Goal: Information Seeking & Learning: Learn about a topic

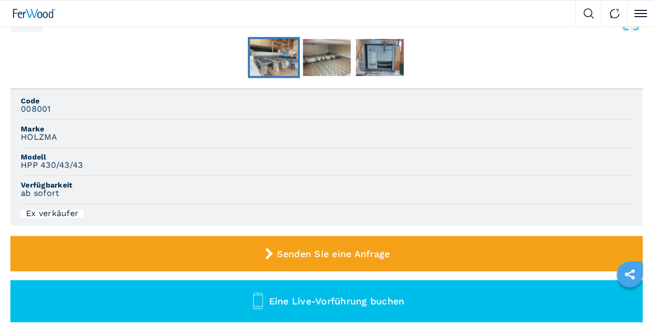
scroll to position [364, 0]
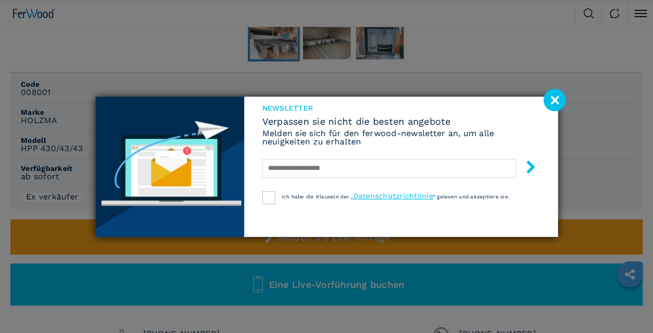
click at [554, 100] on image at bounding box center [555, 100] width 22 height 22
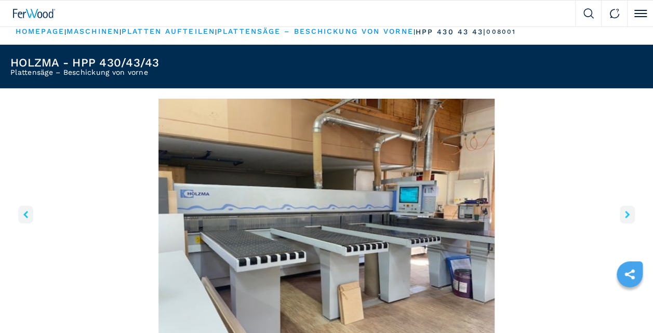
scroll to position [0, 0]
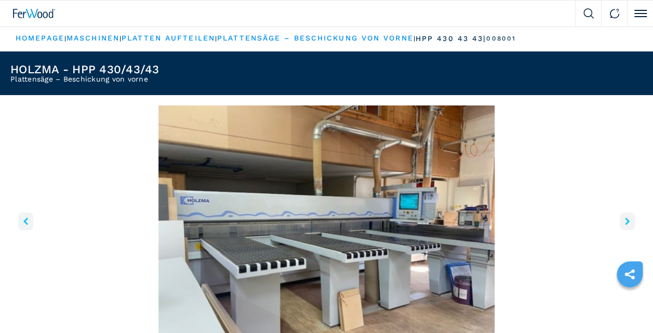
click at [96, 39] on link "maschinen" at bounding box center [93, 38] width 53 height 8
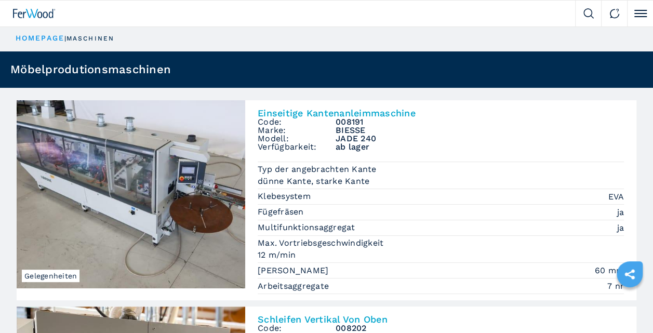
click at [46, 38] on link "HOMEPAGE" at bounding box center [40, 38] width 49 height 8
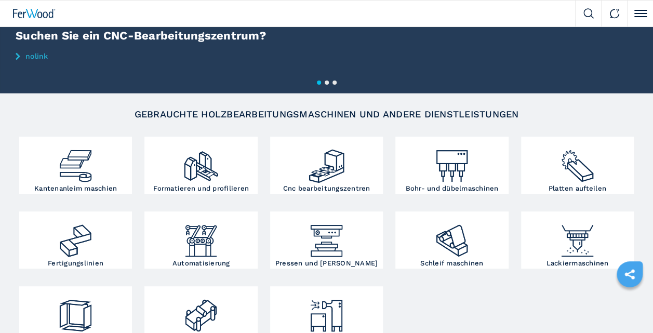
scroll to position [104, 0]
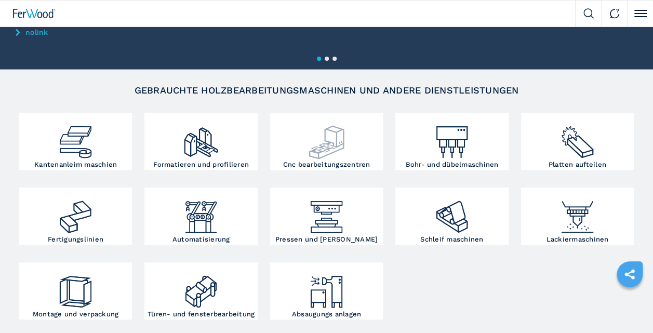
click at [330, 131] on img at bounding box center [327, 138] width 38 height 46
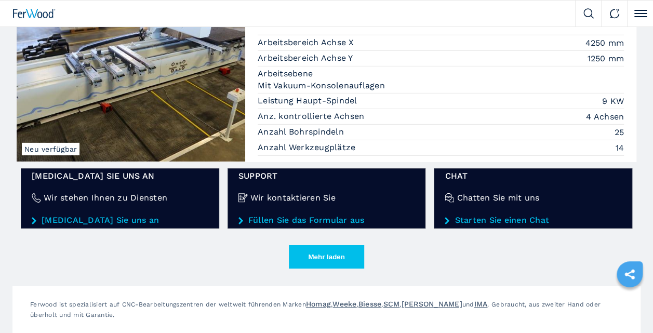
scroll to position [1663, 0]
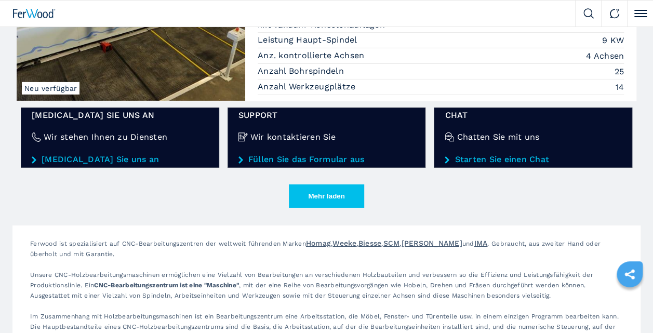
click at [327, 189] on button "Mehr laden" at bounding box center [326, 196] width 75 height 23
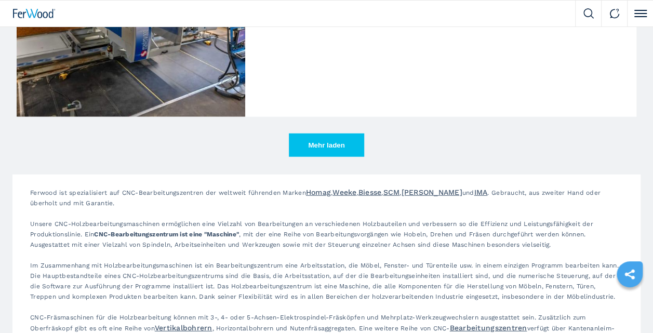
scroll to position [3275, 0]
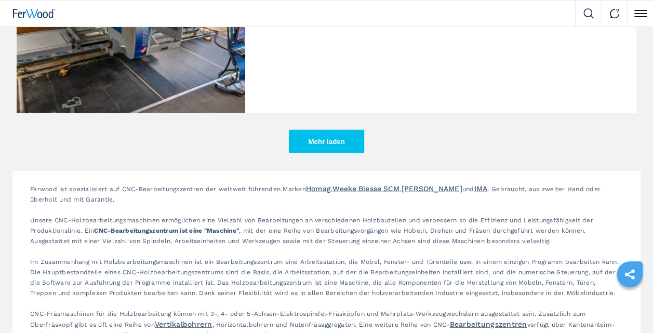
click at [342, 134] on button "Mehr laden" at bounding box center [326, 141] width 75 height 23
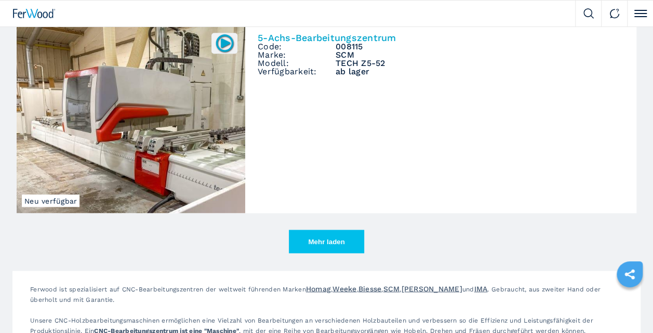
scroll to position [4782, 0]
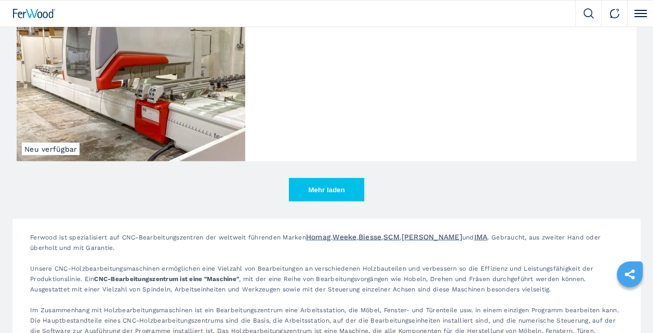
click at [330, 181] on button "Mehr laden" at bounding box center [326, 189] width 75 height 23
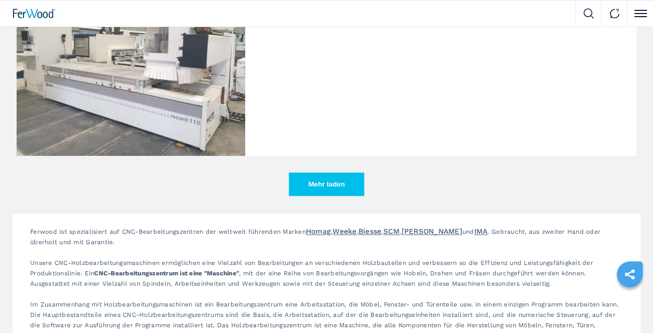
scroll to position [6445, 0]
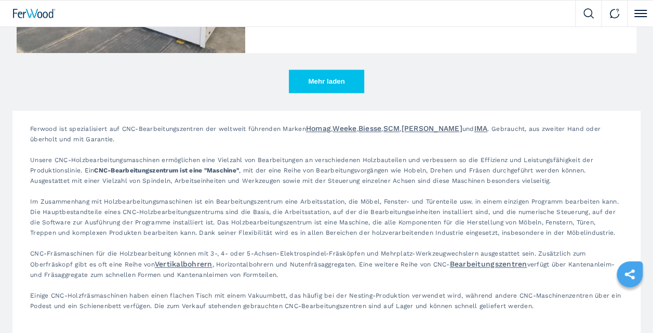
click at [339, 73] on button "Mehr laden" at bounding box center [326, 81] width 75 height 23
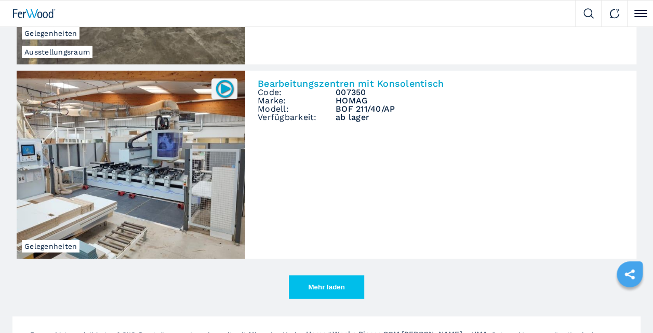
scroll to position [7797, 0]
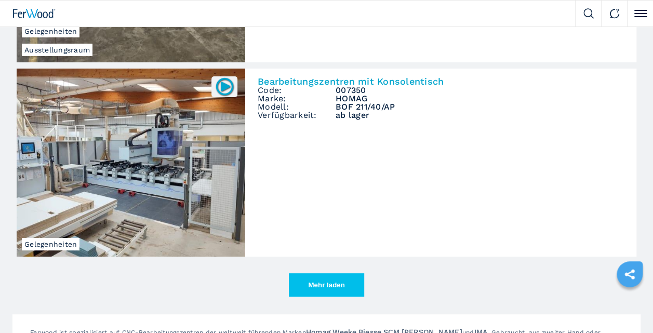
click at [313, 277] on button "Mehr laden" at bounding box center [326, 284] width 75 height 23
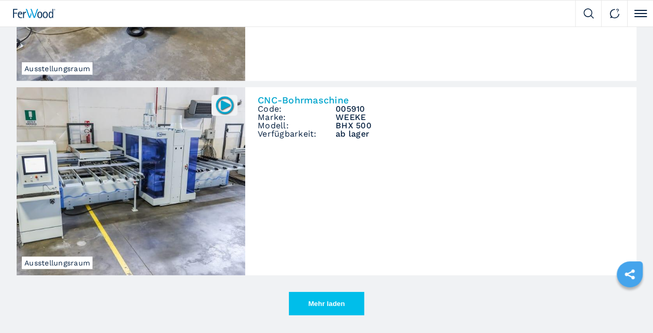
scroll to position [9356, 0]
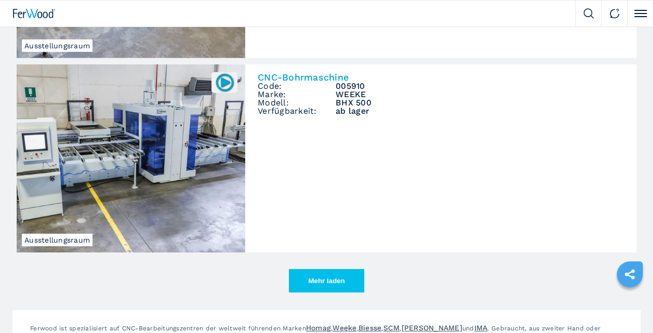
click at [344, 277] on button "Mehr laden" at bounding box center [326, 280] width 75 height 23
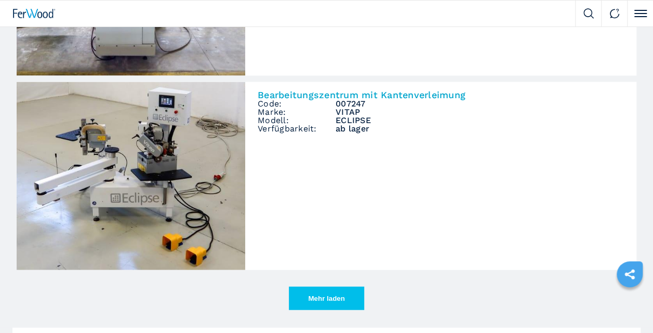
scroll to position [10916, 0]
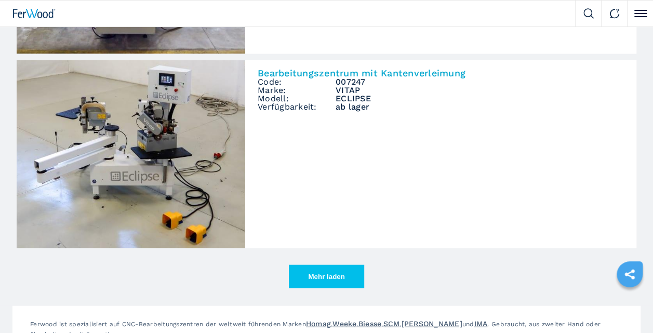
click at [327, 268] on button "Mehr laden" at bounding box center [326, 276] width 75 height 23
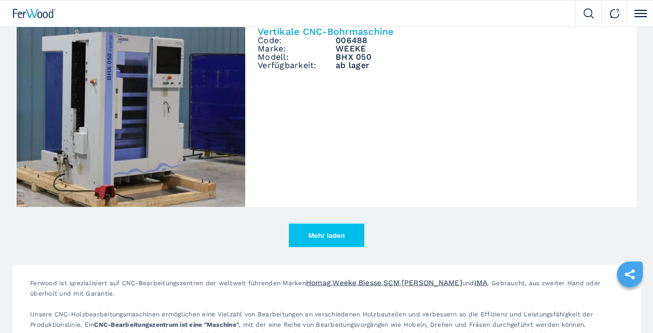
scroll to position [12527, 0]
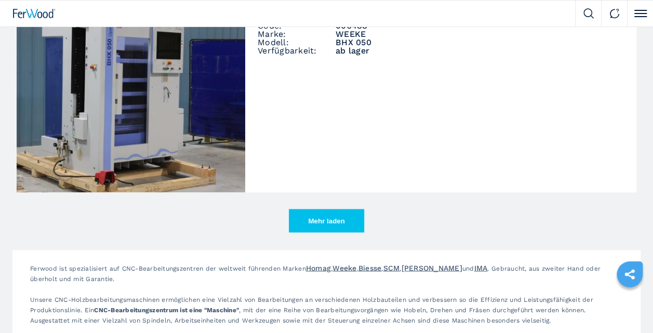
click at [326, 211] on button "Mehr laden" at bounding box center [326, 220] width 75 height 23
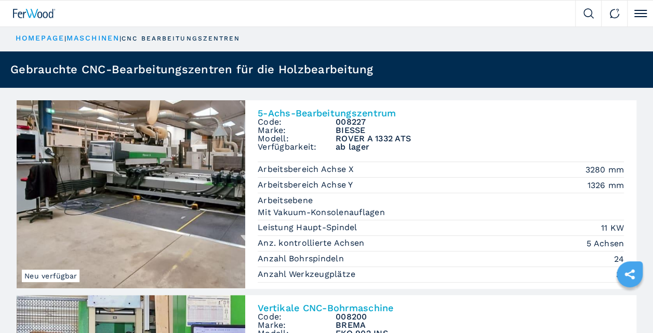
click at [109, 41] on link "maschinen" at bounding box center [93, 38] width 53 height 8
click at [93, 36] on link "maschinen" at bounding box center [93, 38] width 53 height 8
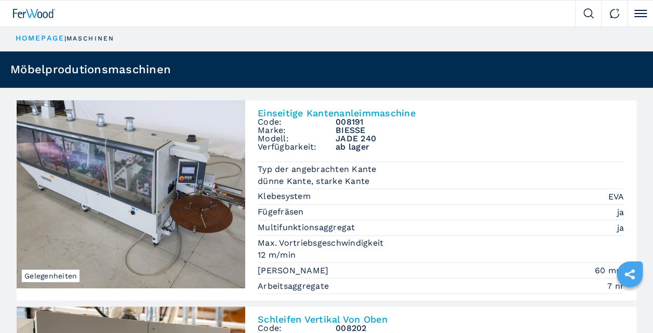
click at [47, 39] on link "HOMEPAGE" at bounding box center [40, 38] width 49 height 8
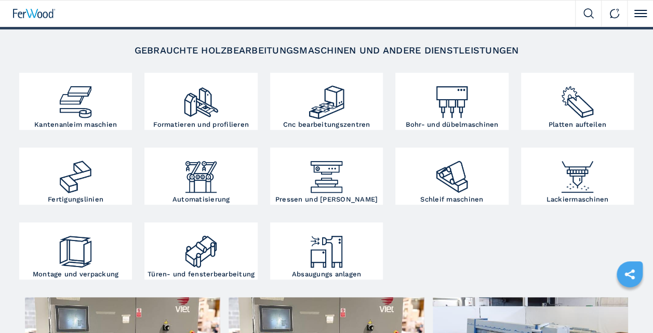
scroll to position [156, 0]
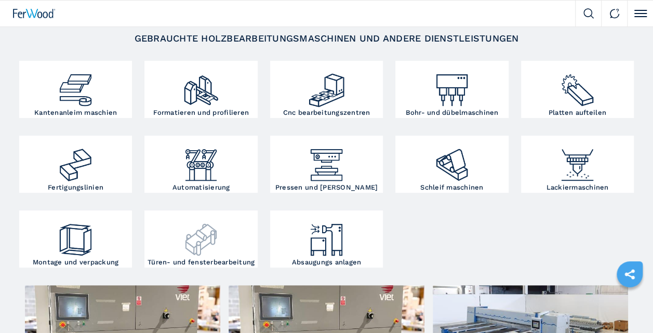
click at [194, 250] on img at bounding box center [201, 236] width 38 height 46
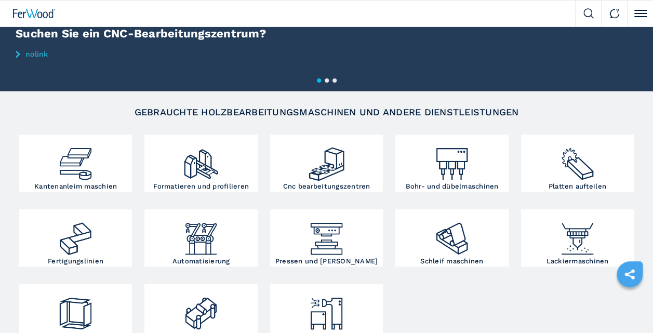
scroll to position [104, 0]
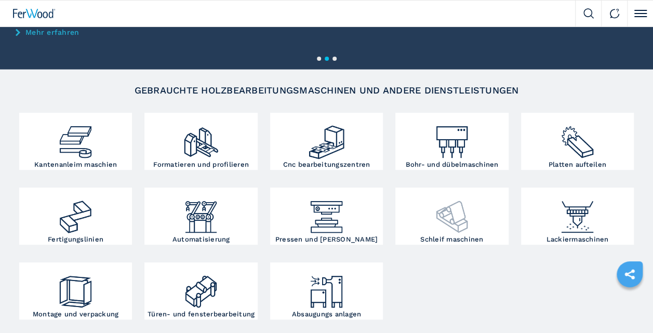
click at [443, 203] on img at bounding box center [453, 213] width 38 height 46
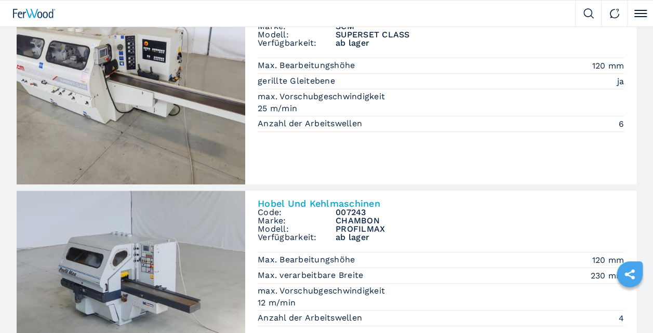
scroll to position [52, 0]
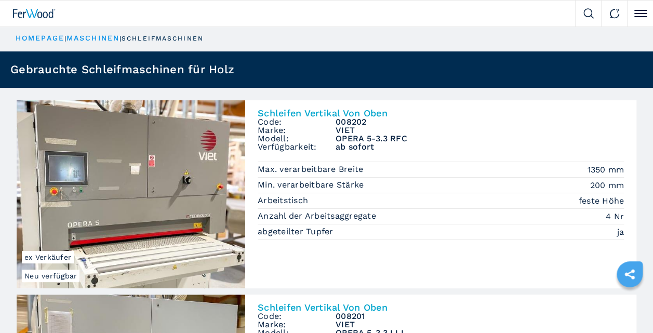
click at [40, 36] on link "HOMEPAGE" at bounding box center [40, 38] width 49 height 8
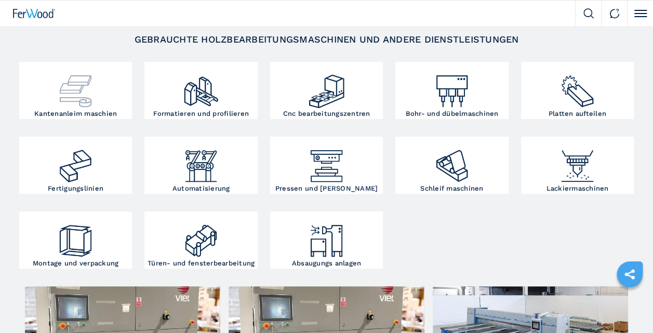
scroll to position [156, 0]
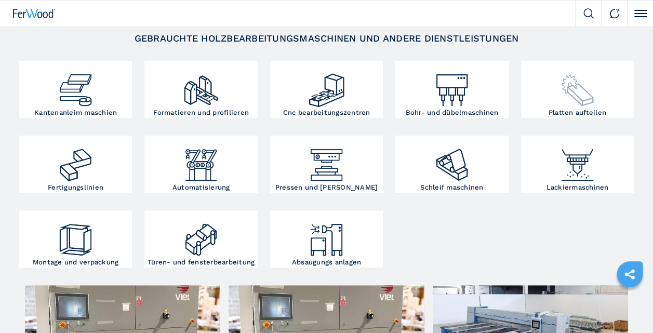
click at [567, 83] on img at bounding box center [578, 86] width 38 height 46
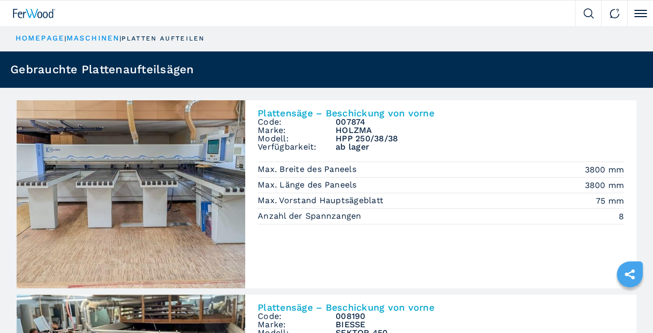
click at [43, 37] on link "HOMEPAGE" at bounding box center [40, 38] width 49 height 8
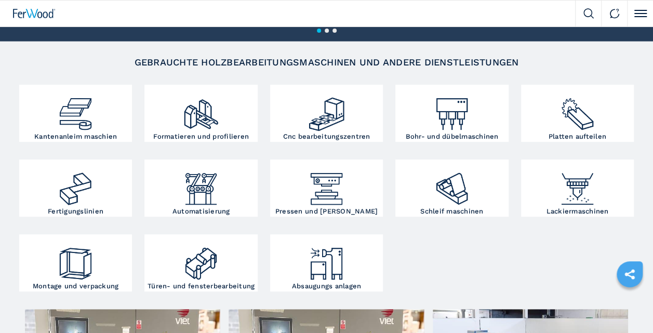
scroll to position [156, 0]
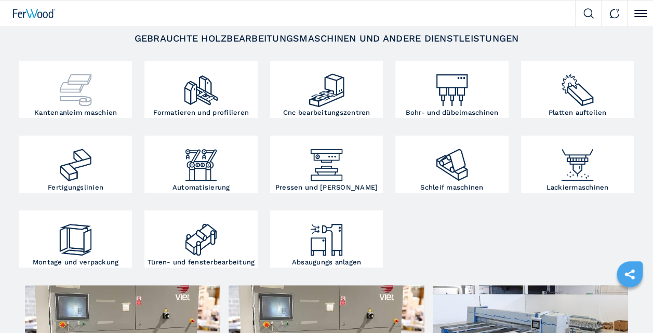
click at [108, 95] on div at bounding box center [76, 86] width 108 height 46
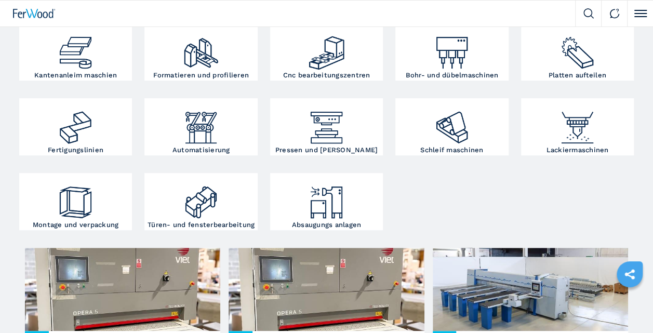
scroll to position [208, 0]
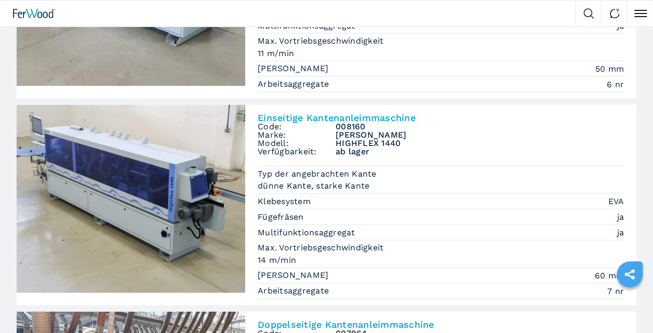
scroll to position [1091, 0]
